Goal: Transaction & Acquisition: Subscribe to service/newsletter

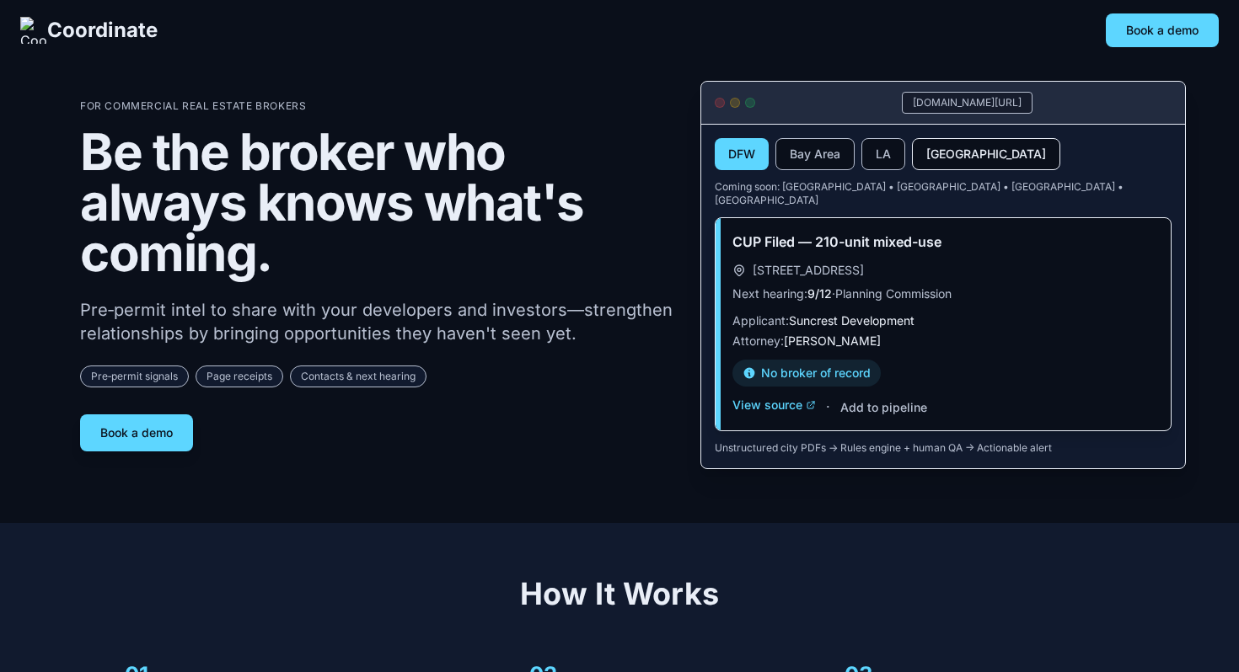
click at [927, 142] on button "[GEOGRAPHIC_DATA]" at bounding box center [986, 154] width 148 height 32
click at [948, 159] on button "[GEOGRAPHIC_DATA]" at bounding box center [986, 154] width 148 height 32
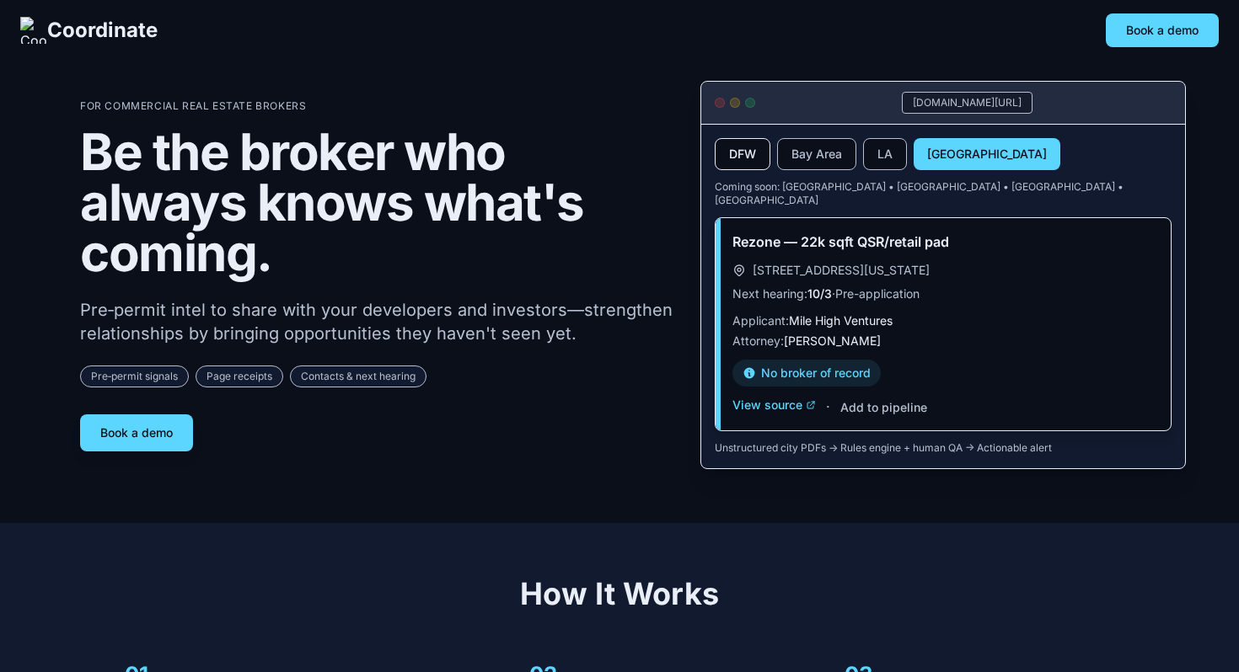
click at [755, 153] on button "DFW" at bounding box center [743, 154] width 56 height 32
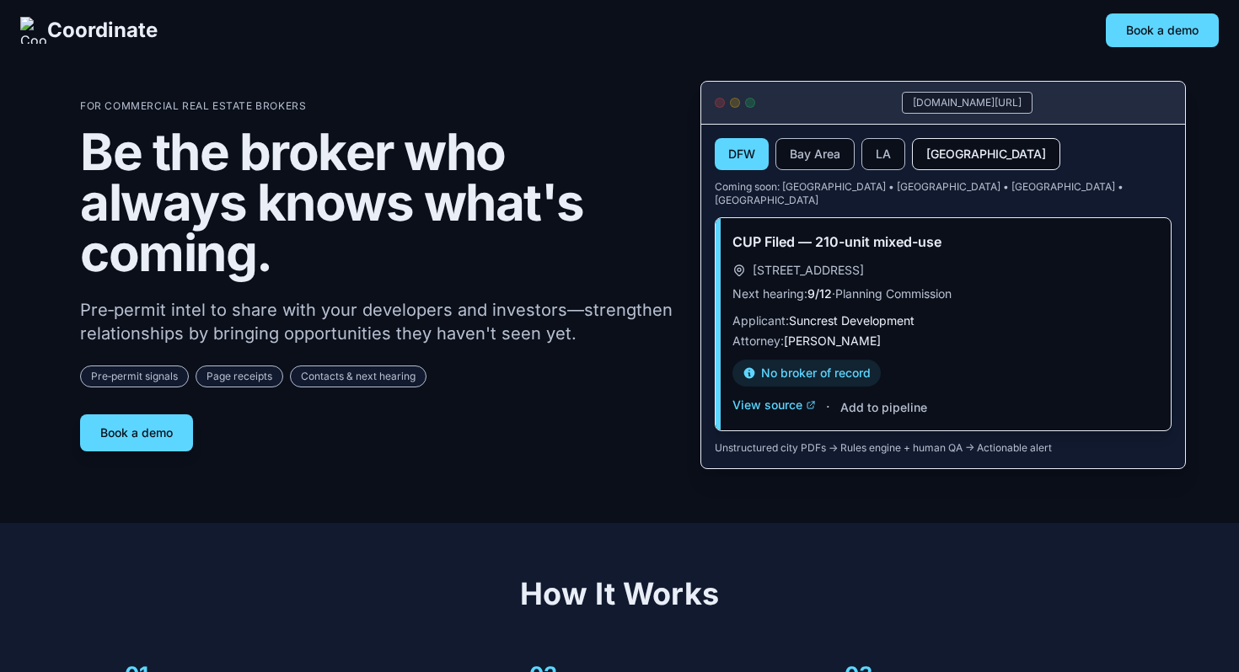
click at [919, 142] on button "[GEOGRAPHIC_DATA]" at bounding box center [986, 154] width 148 height 32
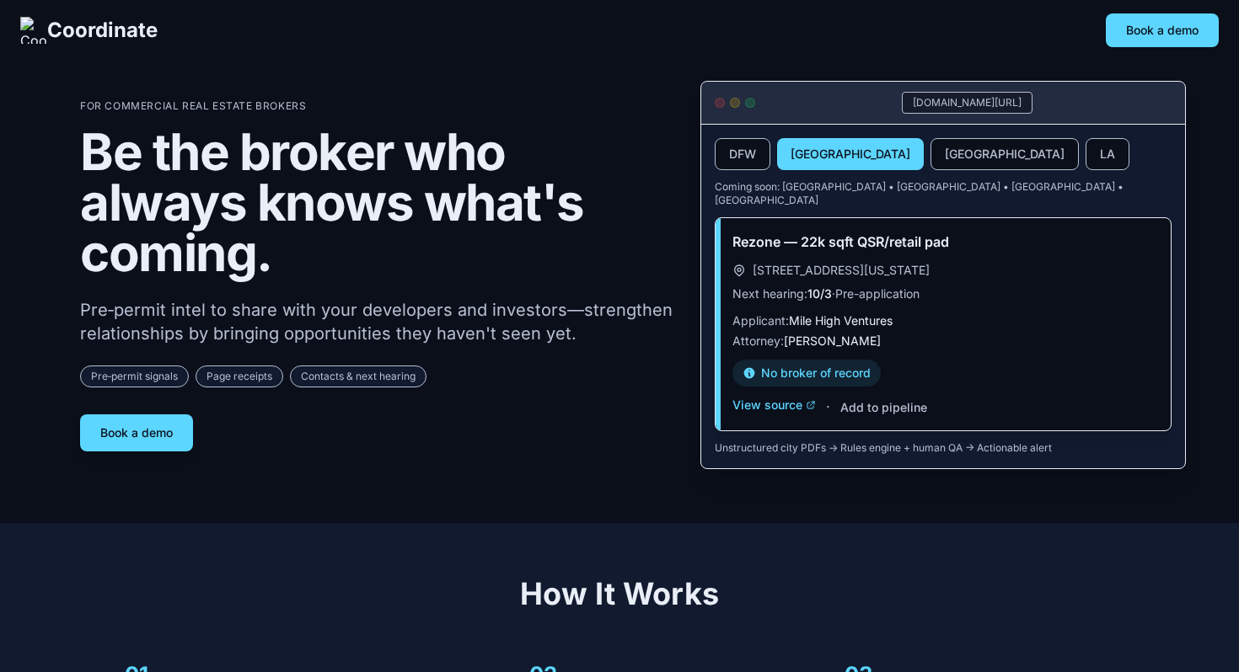
click at [629, 415] on div "Book a demo" at bounding box center [376, 433] width 593 height 37
click at [930, 168] on button "[GEOGRAPHIC_DATA]" at bounding box center [1004, 154] width 148 height 32
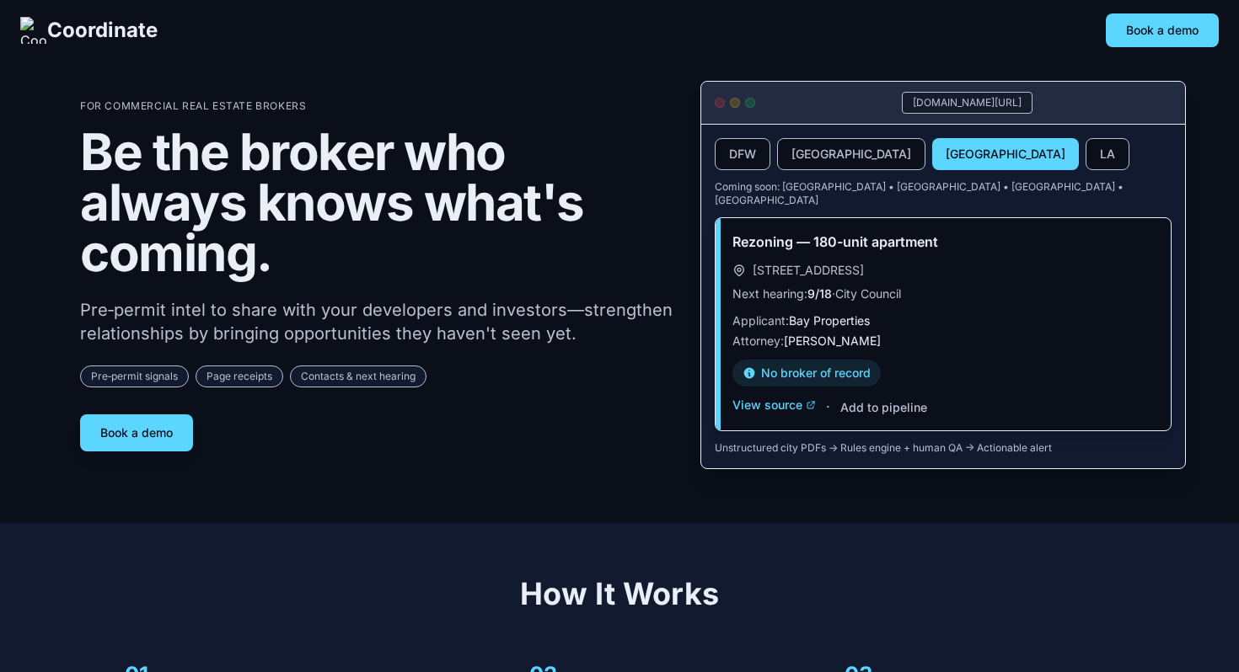
click at [831, 170] on div "DFW Denver SF Bay Area LA Coming soon: Austin • Miami • Phoenix • Nashville" at bounding box center [943, 172] width 457 height 69
click at [824, 161] on button "[GEOGRAPHIC_DATA]" at bounding box center [851, 154] width 148 height 32
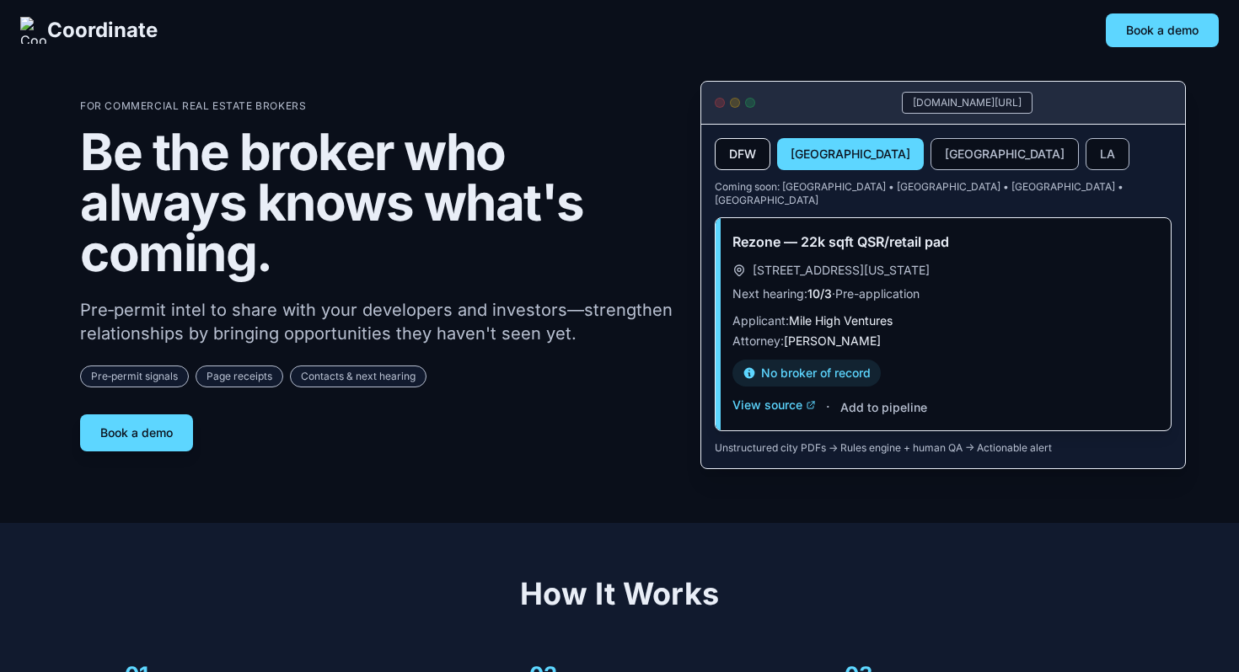
click at [747, 158] on button "DFW" at bounding box center [743, 154] width 56 height 32
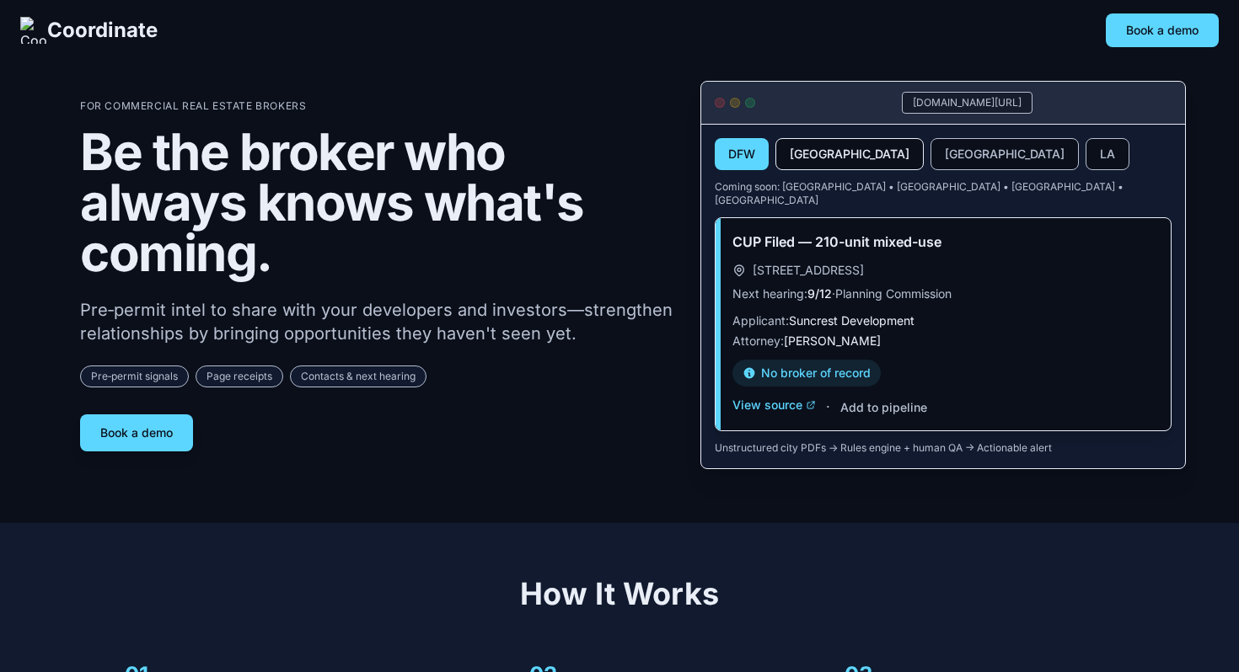
click at [816, 157] on button "[GEOGRAPHIC_DATA]" at bounding box center [849, 154] width 148 height 32
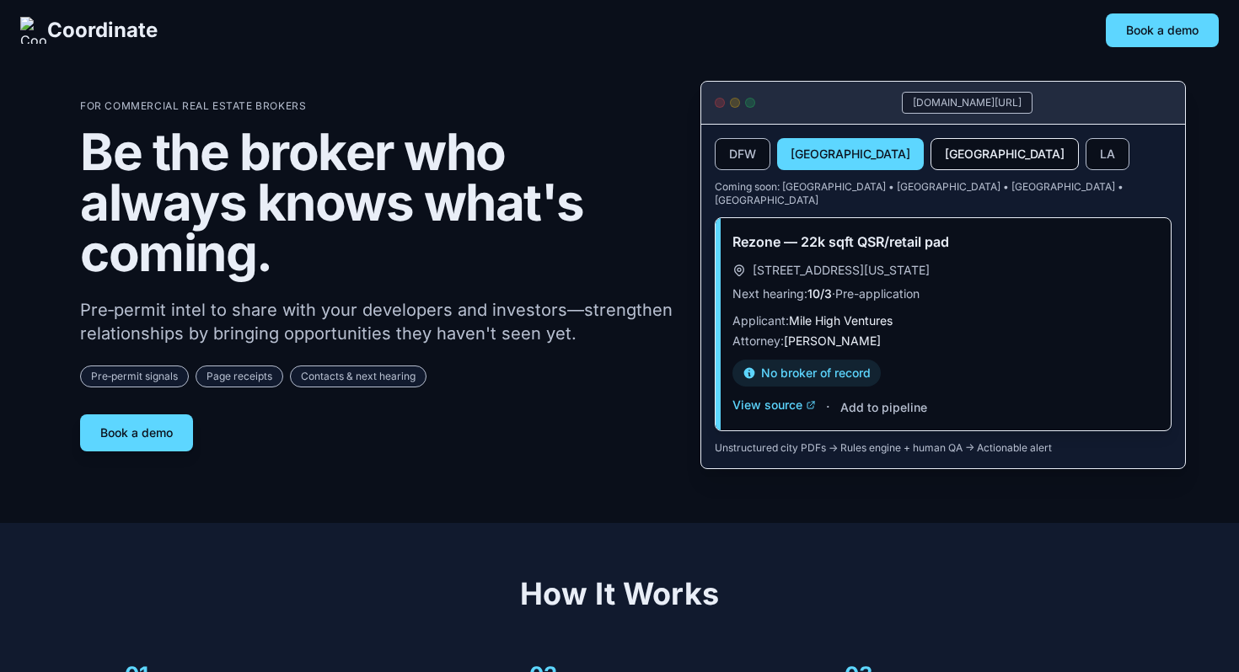
click at [930, 144] on button "[GEOGRAPHIC_DATA]" at bounding box center [1004, 154] width 148 height 32
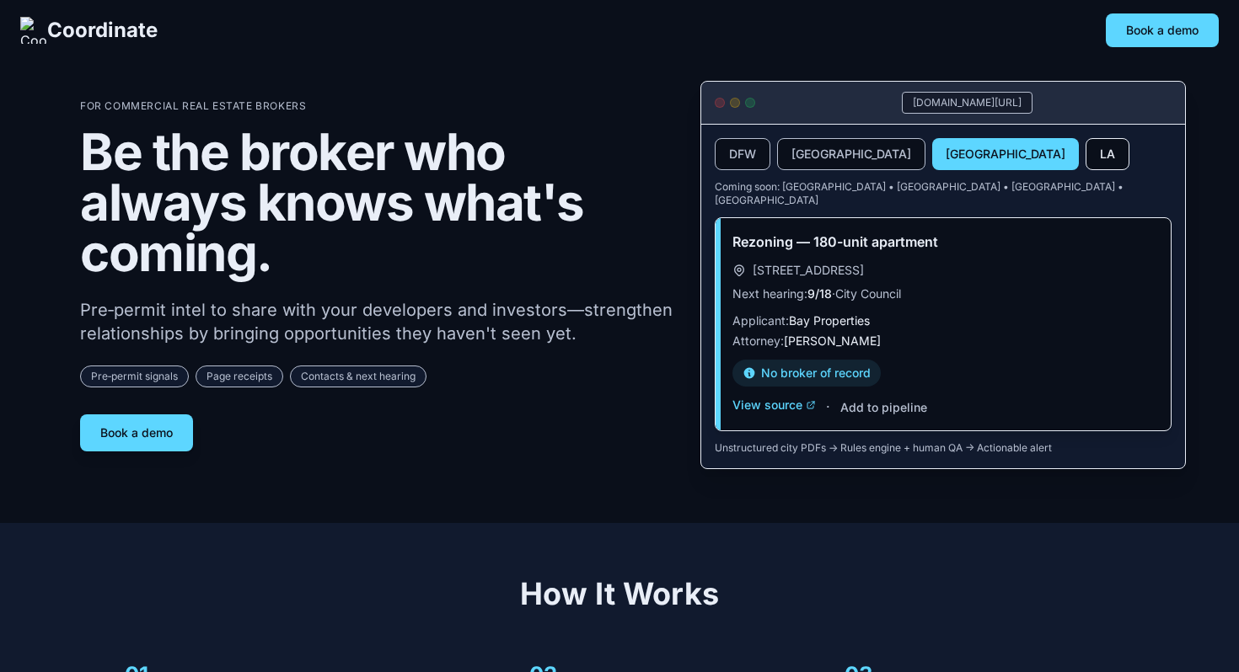
click at [1085, 153] on button "LA" at bounding box center [1107, 154] width 44 height 32
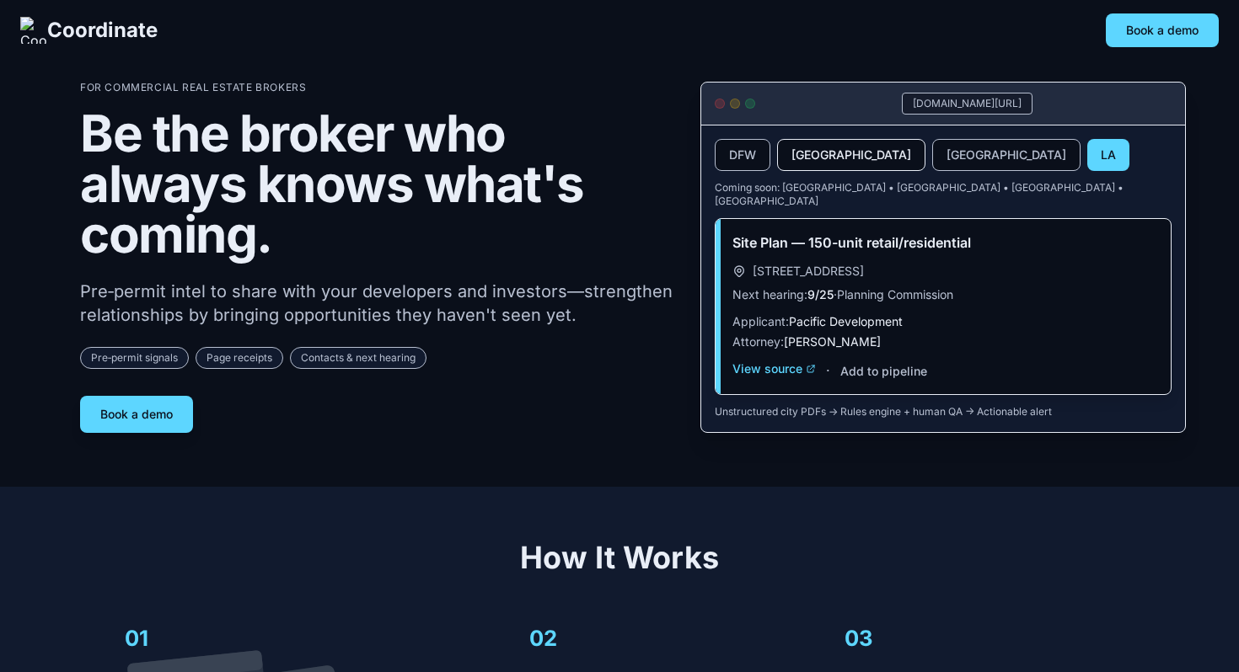
click at [825, 166] on button "[GEOGRAPHIC_DATA]" at bounding box center [851, 155] width 148 height 32
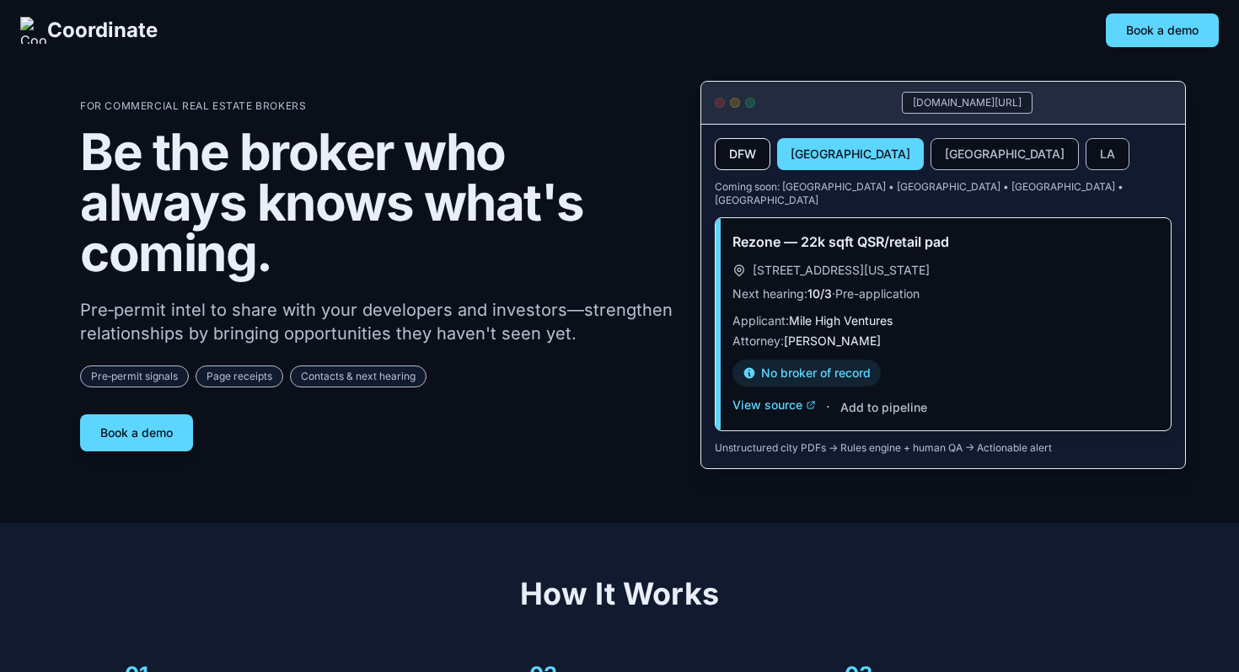
click at [731, 158] on button "DFW" at bounding box center [743, 154] width 56 height 32
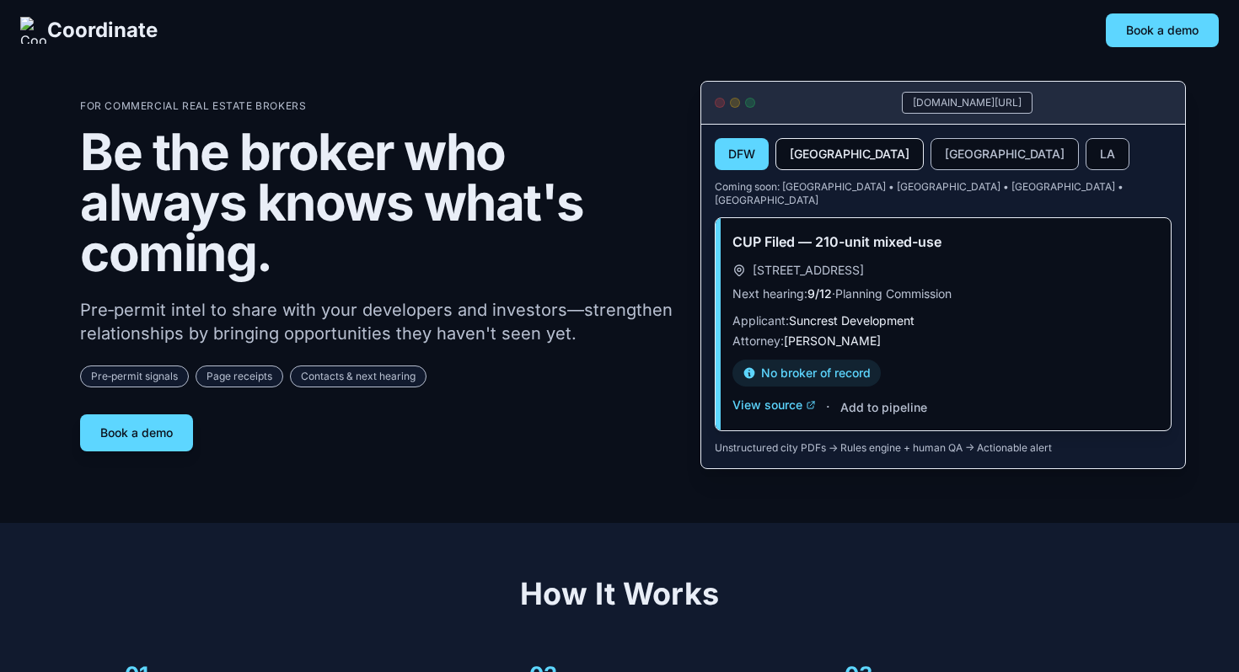
click at [812, 158] on button "[GEOGRAPHIC_DATA]" at bounding box center [849, 154] width 148 height 32
